Goal: Task Accomplishment & Management: Manage account settings

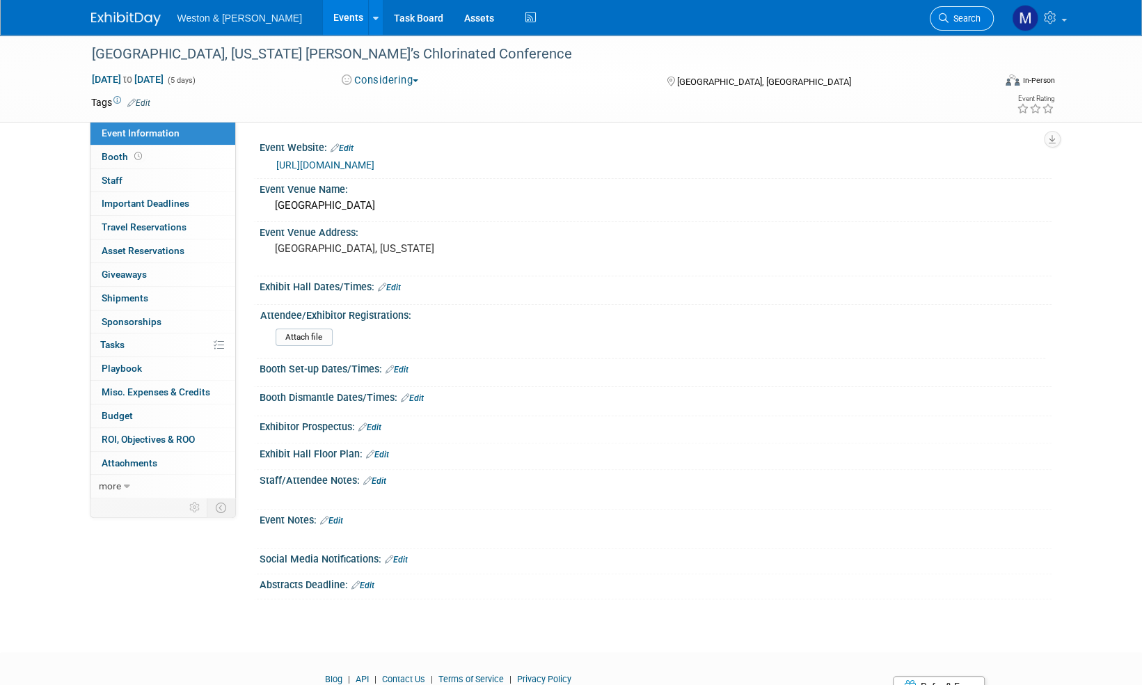
click at [958, 19] on span "Search" at bounding box center [965, 18] width 32 height 10
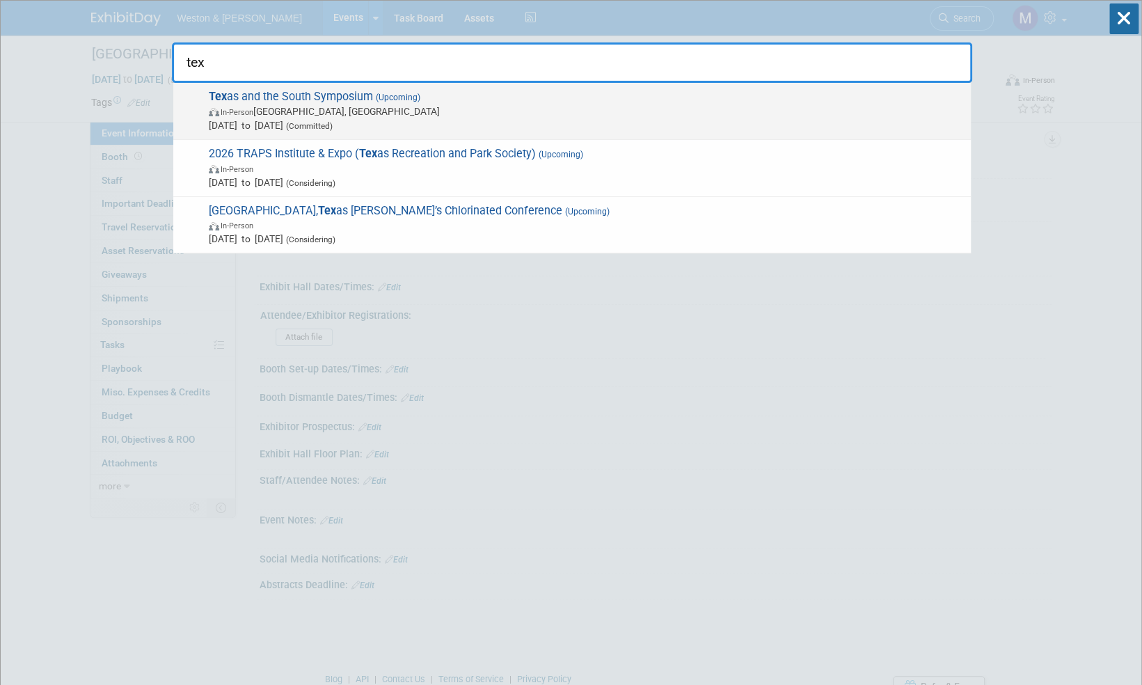
type input "tex"
click at [309, 93] on span "Tex as and the South Symposium (Upcoming) In-Person Houston, TX Oct 21, 2025 to…" at bounding box center [584, 111] width 759 height 42
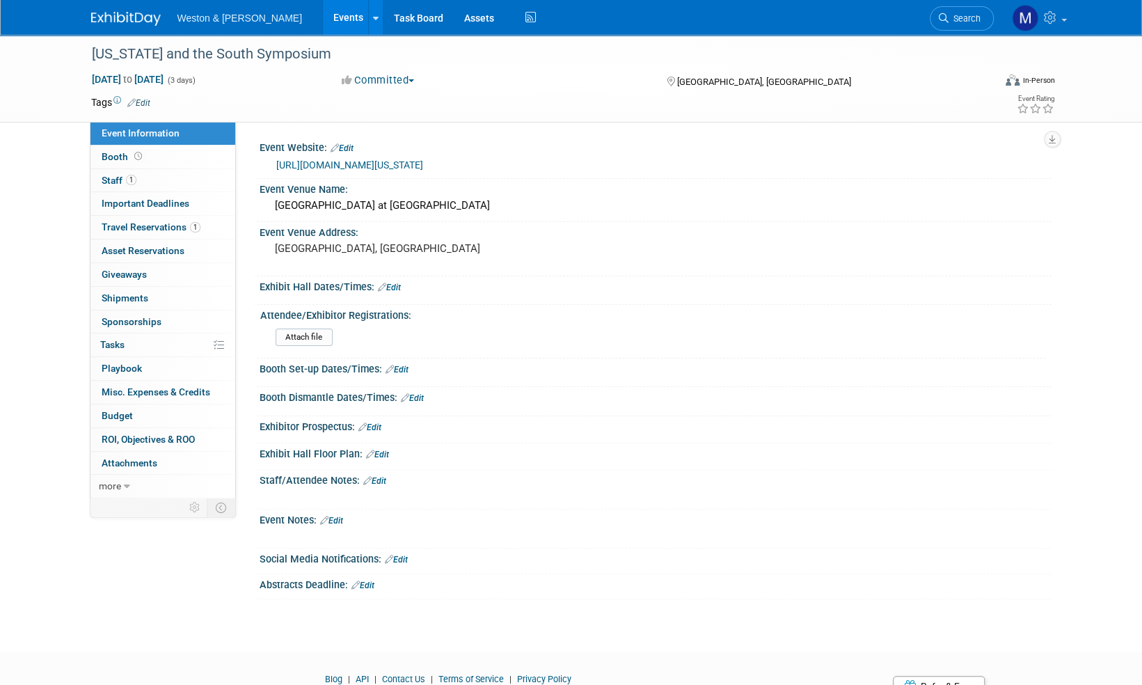
click at [423, 167] on link "https://www.morrisseygoodale.com/events/texas-and-the-south-ma-and-business-sym…" at bounding box center [349, 164] width 147 height 11
click at [145, 100] on link "Edit" at bounding box center [138, 103] width 23 height 10
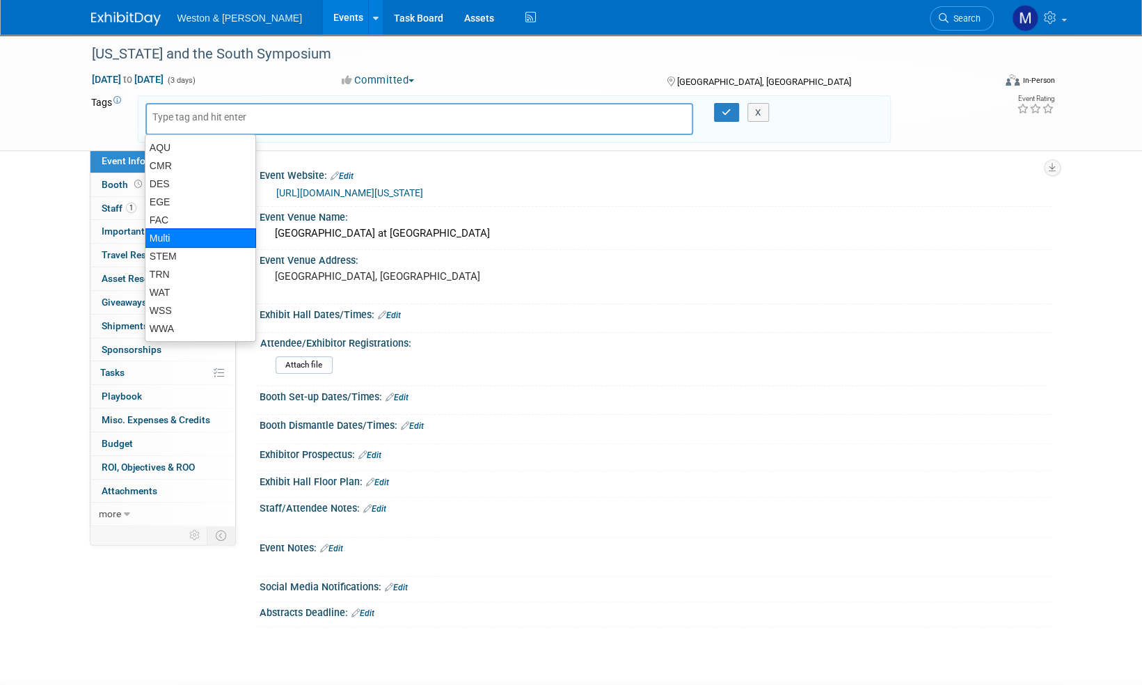
click at [175, 239] on div "Multi" at bounding box center [200, 237] width 111 height 19
type input "Multi"
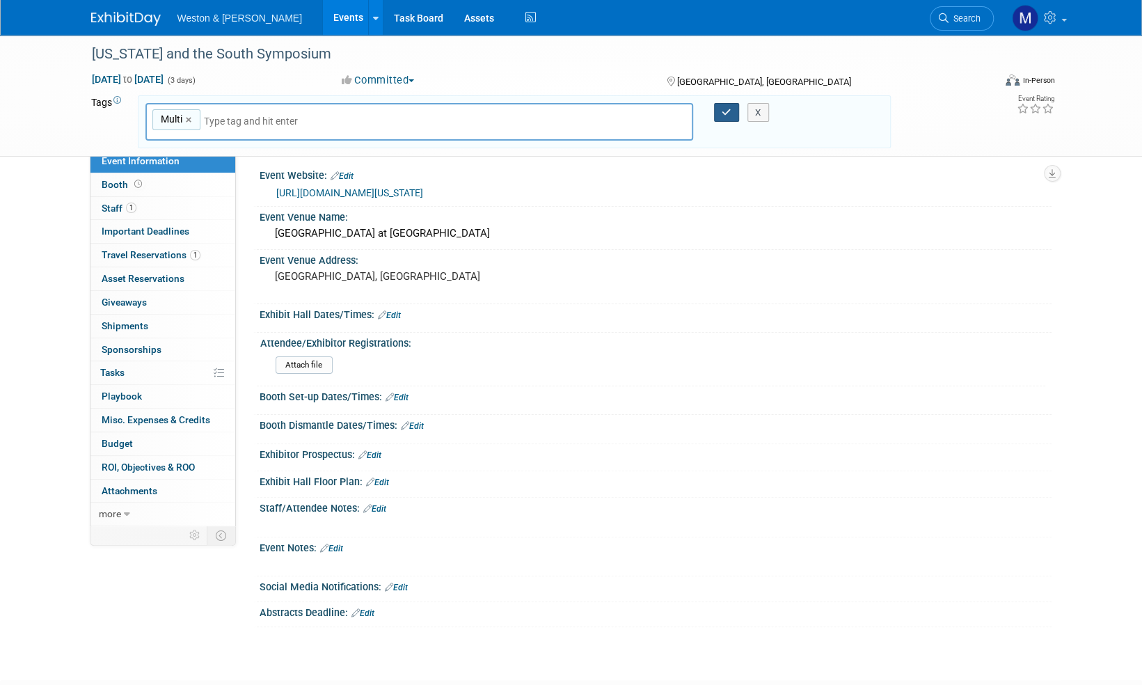
click at [729, 111] on icon "button" at bounding box center [727, 112] width 10 height 9
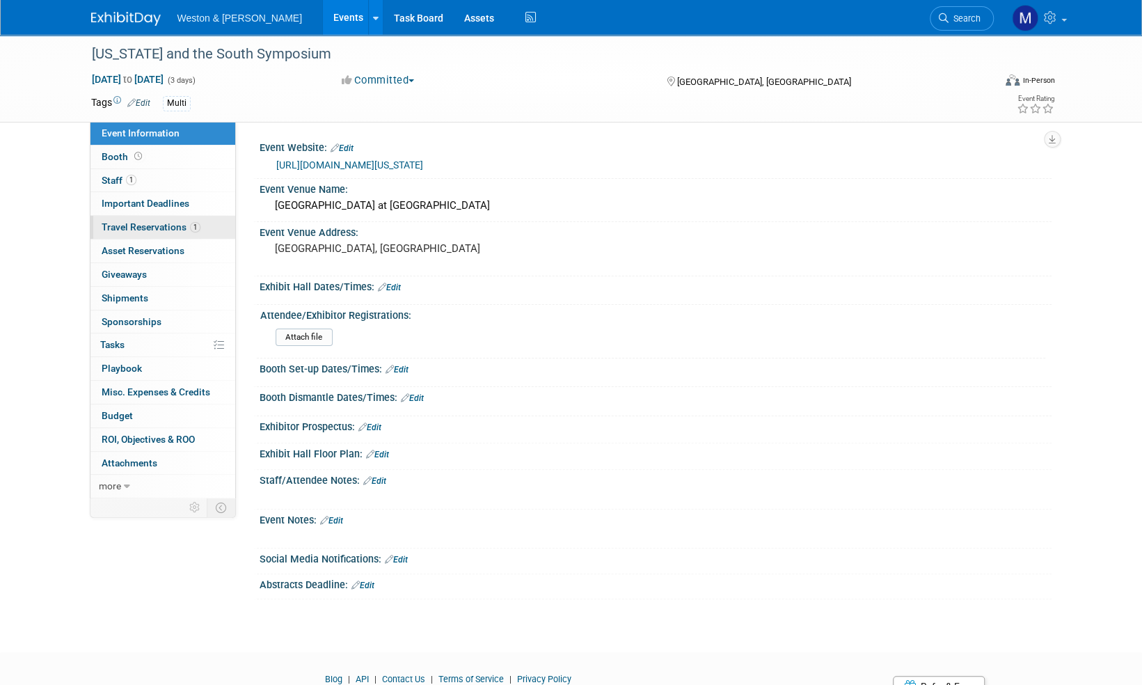
click at [160, 225] on span "Travel Reservations 1" at bounding box center [151, 226] width 99 height 11
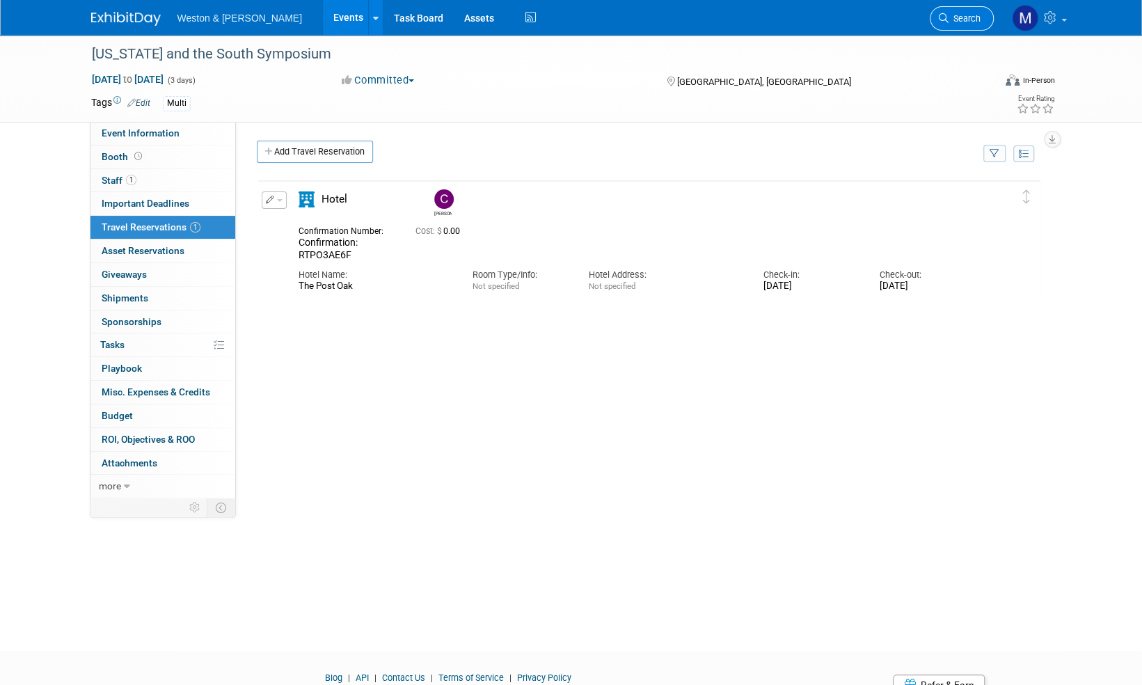
click at [965, 15] on span "Search" at bounding box center [965, 18] width 32 height 10
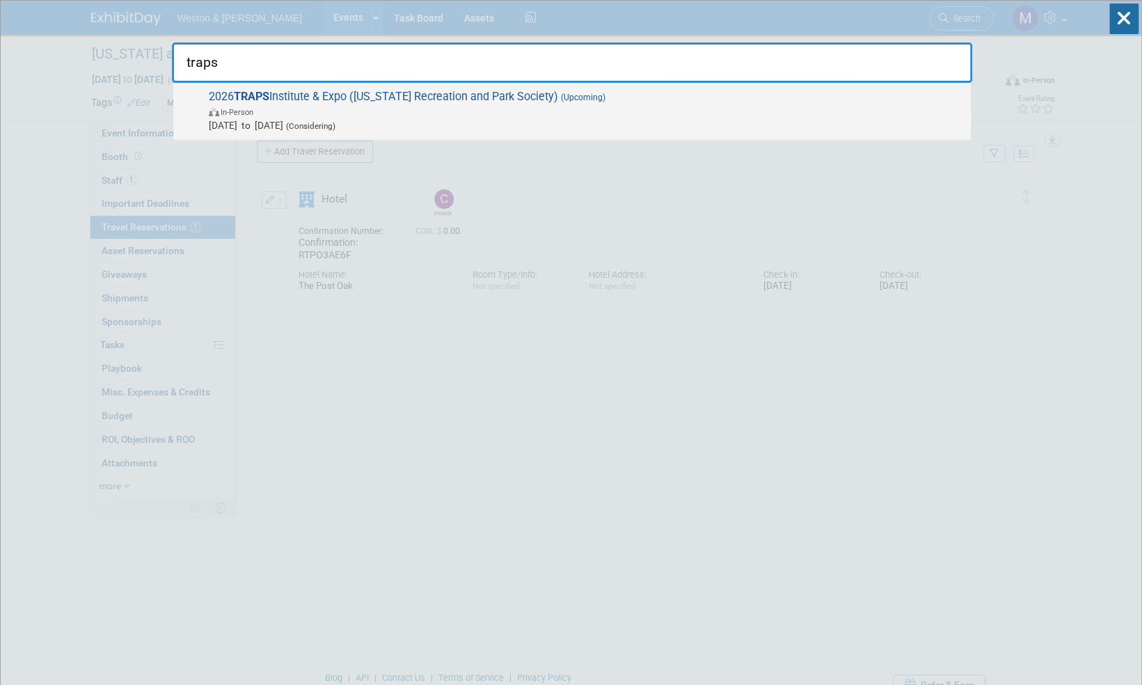
type input "traps"
click at [455, 97] on span "2026 TRAPS Institute & Expo (Texas Recreation and Park Society) (Upcoming) In-P…" at bounding box center [584, 111] width 759 height 42
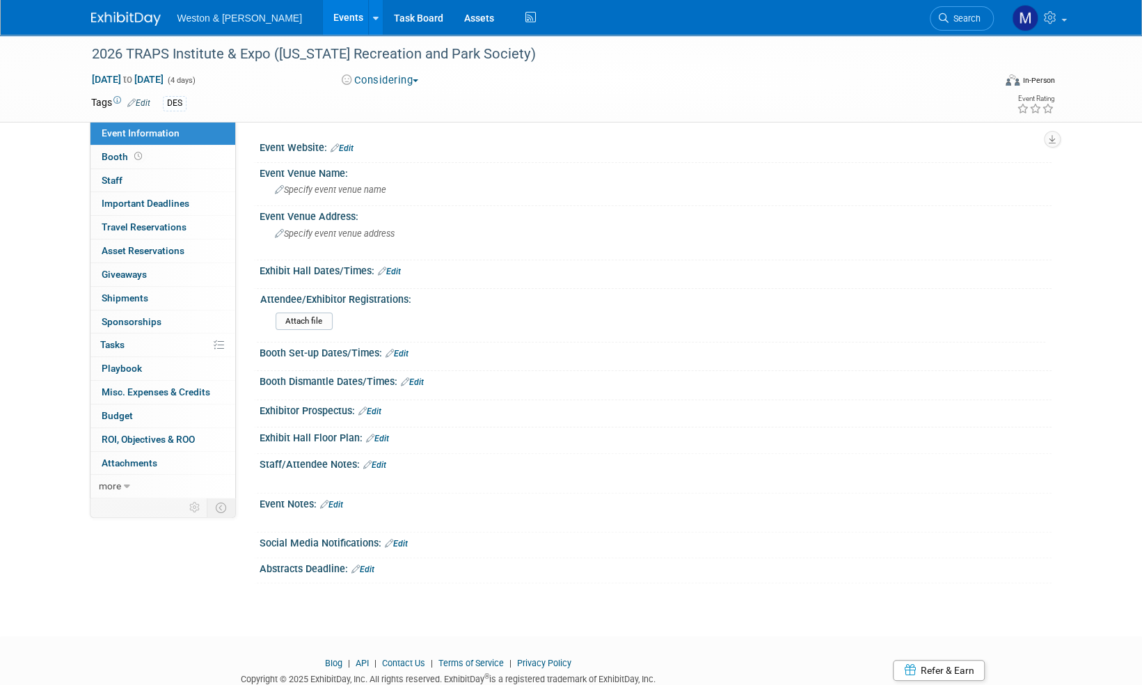
click at [144, 100] on link "Edit" at bounding box center [138, 103] width 23 height 10
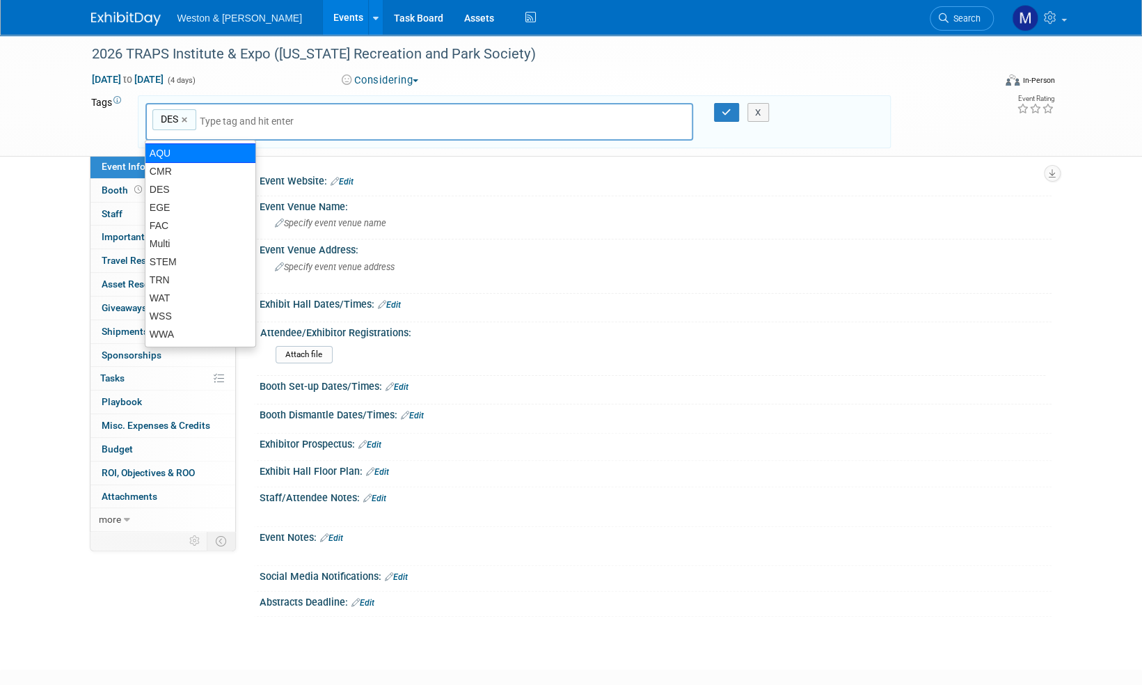
click at [167, 150] on div "AQU" at bounding box center [200, 152] width 111 height 19
type input "DES, AQU"
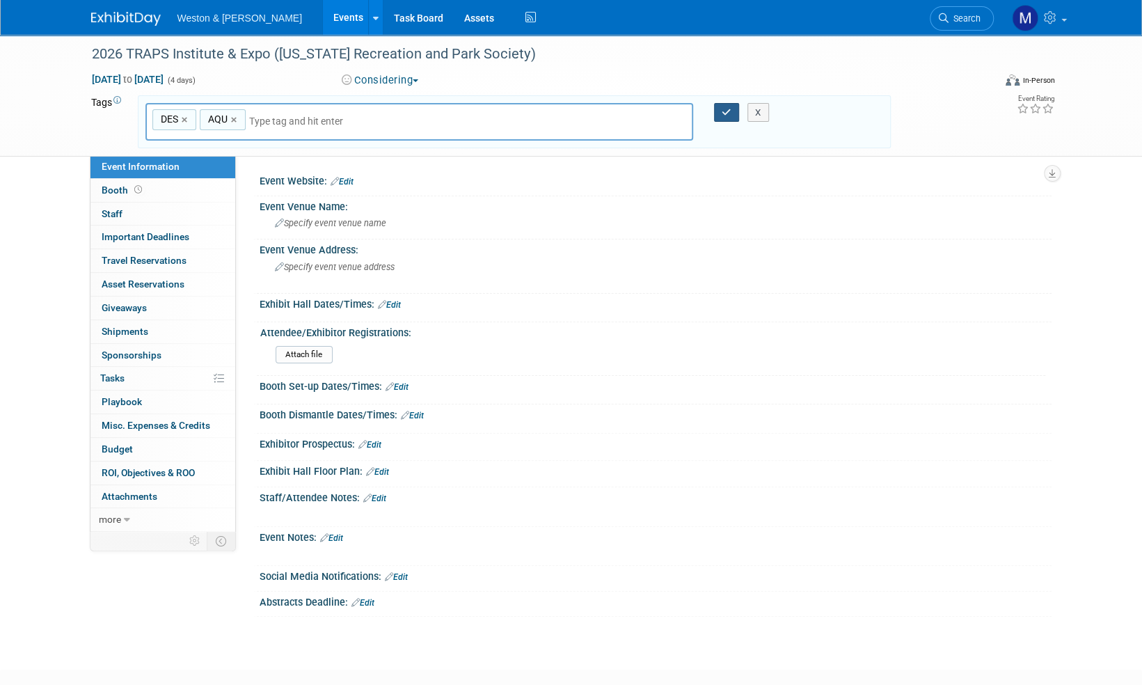
click at [725, 109] on icon "button" at bounding box center [727, 112] width 10 height 9
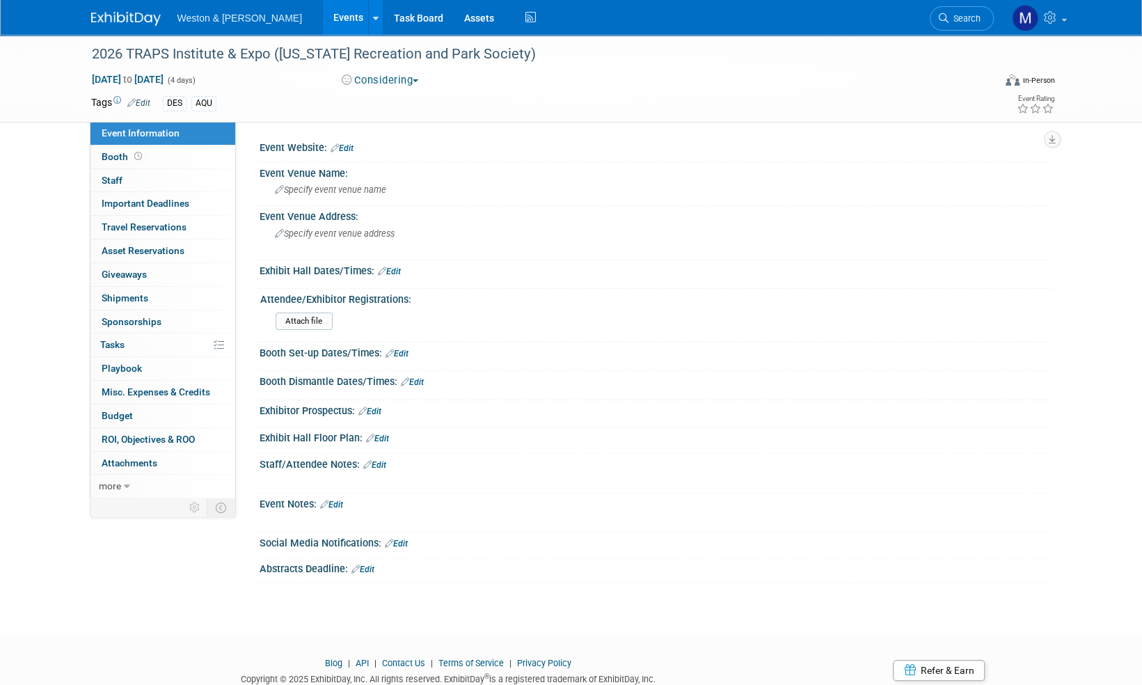
click at [118, 21] on img at bounding box center [126, 19] width 70 height 14
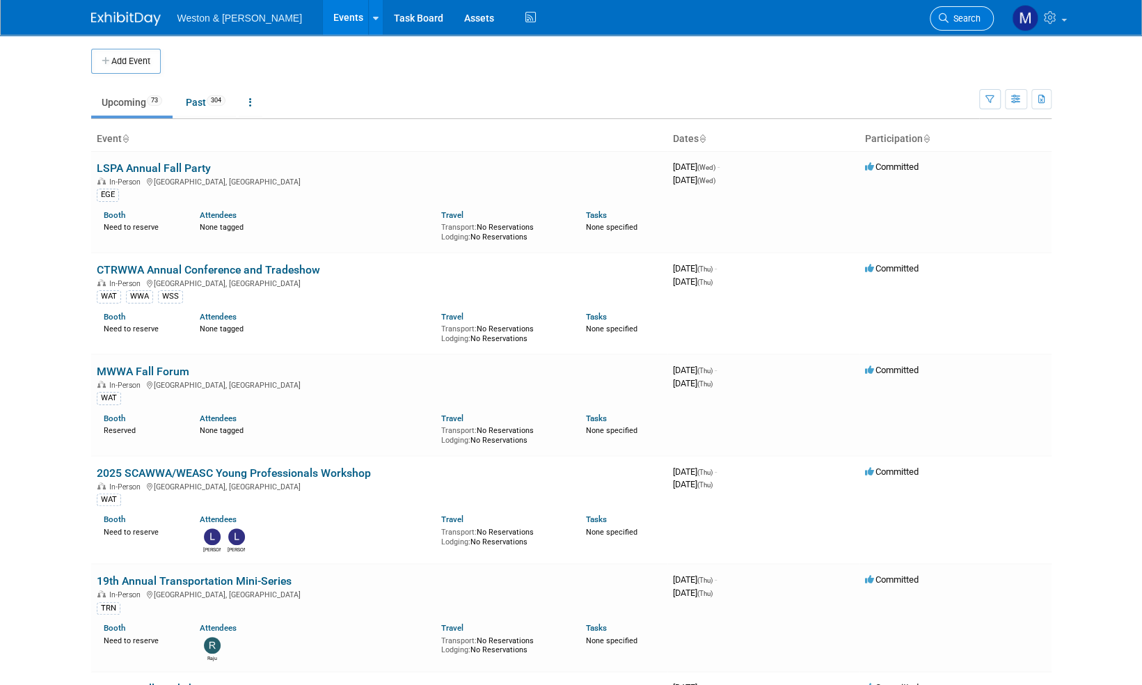
click at [970, 17] on span "Search" at bounding box center [965, 18] width 32 height 10
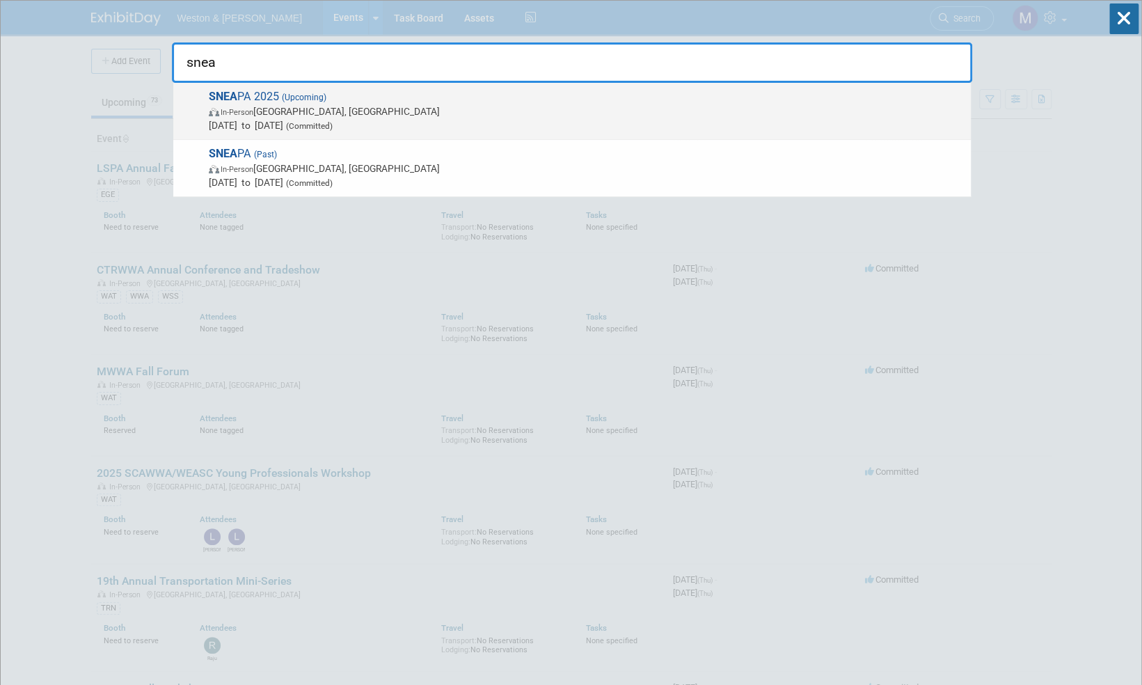
type input "snea"
click at [267, 97] on span "SNEA PA 2025 (Upcoming) In-Person Newport, RI Nov 6, 2025 to Nov 7, 2025 (Commi…" at bounding box center [584, 111] width 759 height 42
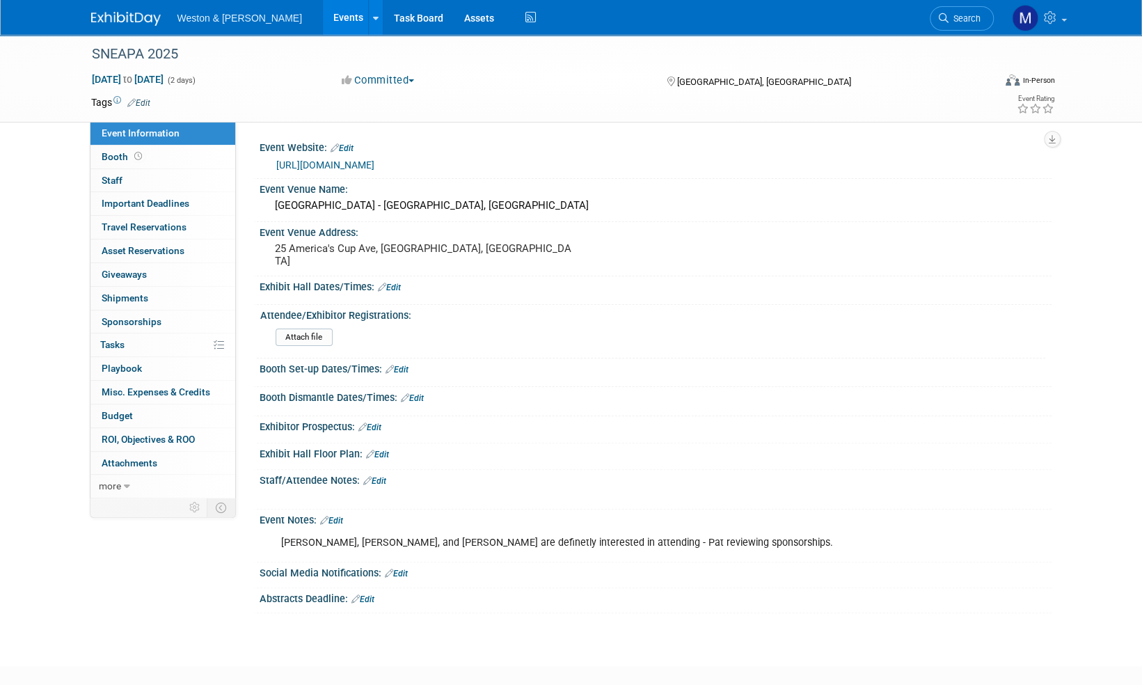
click at [347, 163] on link "[URL][DOMAIN_NAME]" at bounding box center [325, 164] width 98 height 11
click at [109, 156] on span "Booth" at bounding box center [123, 156] width 43 height 11
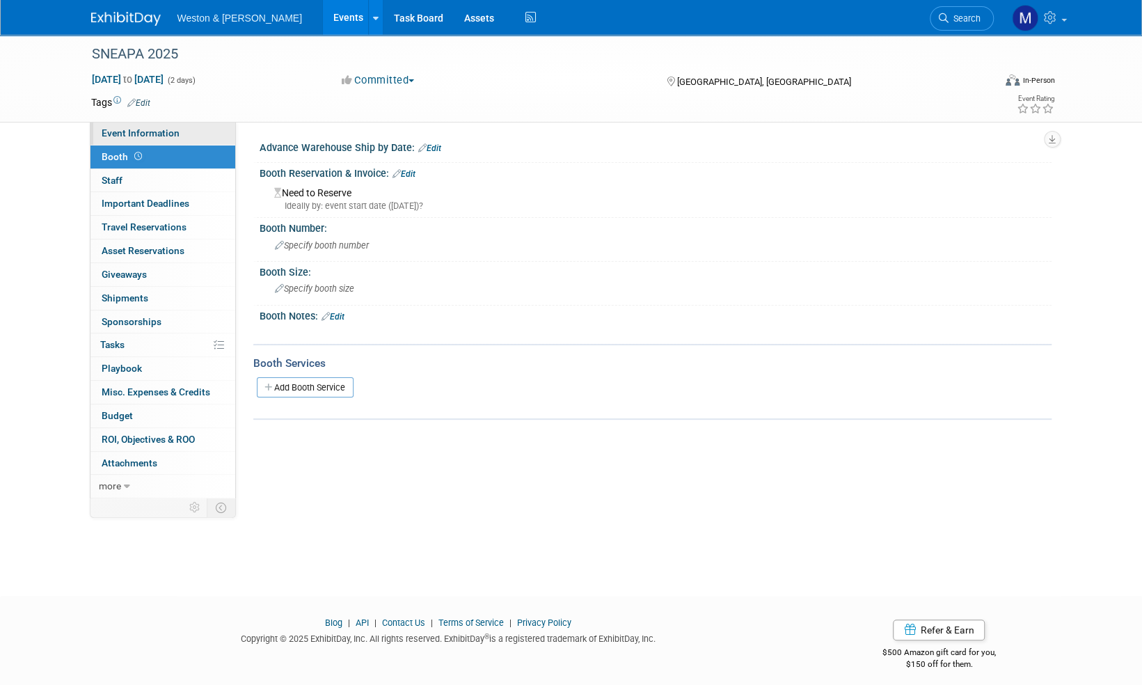
click at [142, 129] on span "Event Information" at bounding box center [141, 132] width 78 height 11
